Goal: Find specific page/section

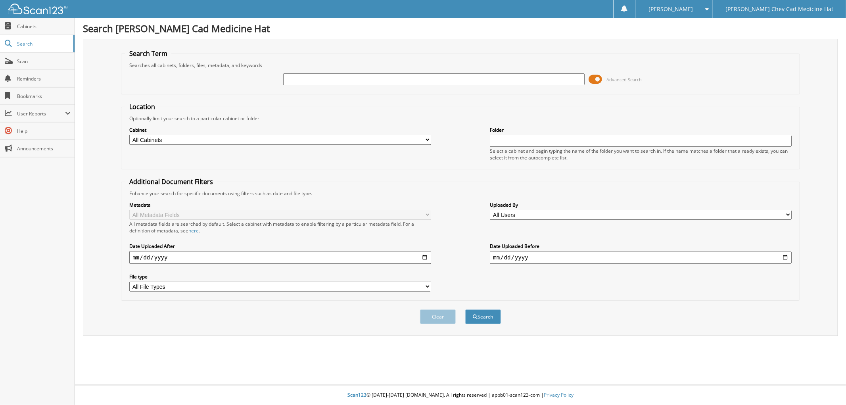
click at [305, 77] on input "text" at bounding box center [433, 79] width 301 height 12
type input "sletvold"
click at [465, 309] on button "Search" at bounding box center [483, 316] width 36 height 15
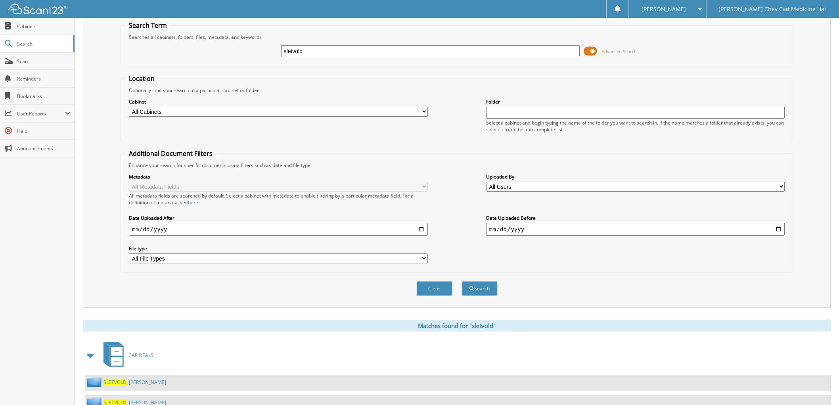
scroll to position [55, 0]
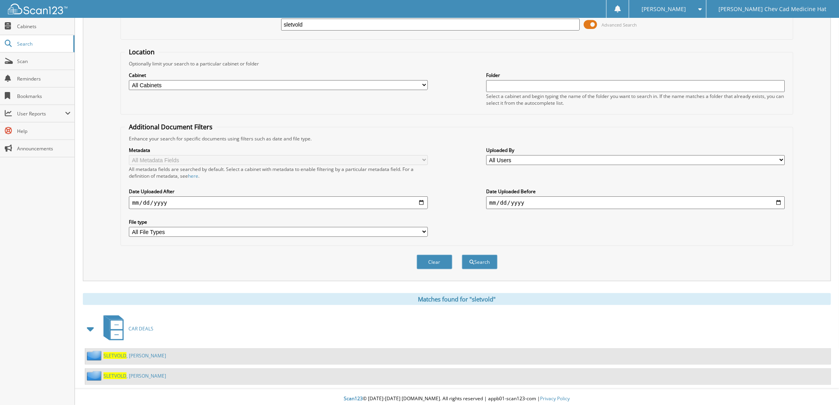
click at [115, 374] on link "SLETVOLD , GLEN" at bounding box center [135, 375] width 63 height 7
